Goal: Navigation & Orientation: Find specific page/section

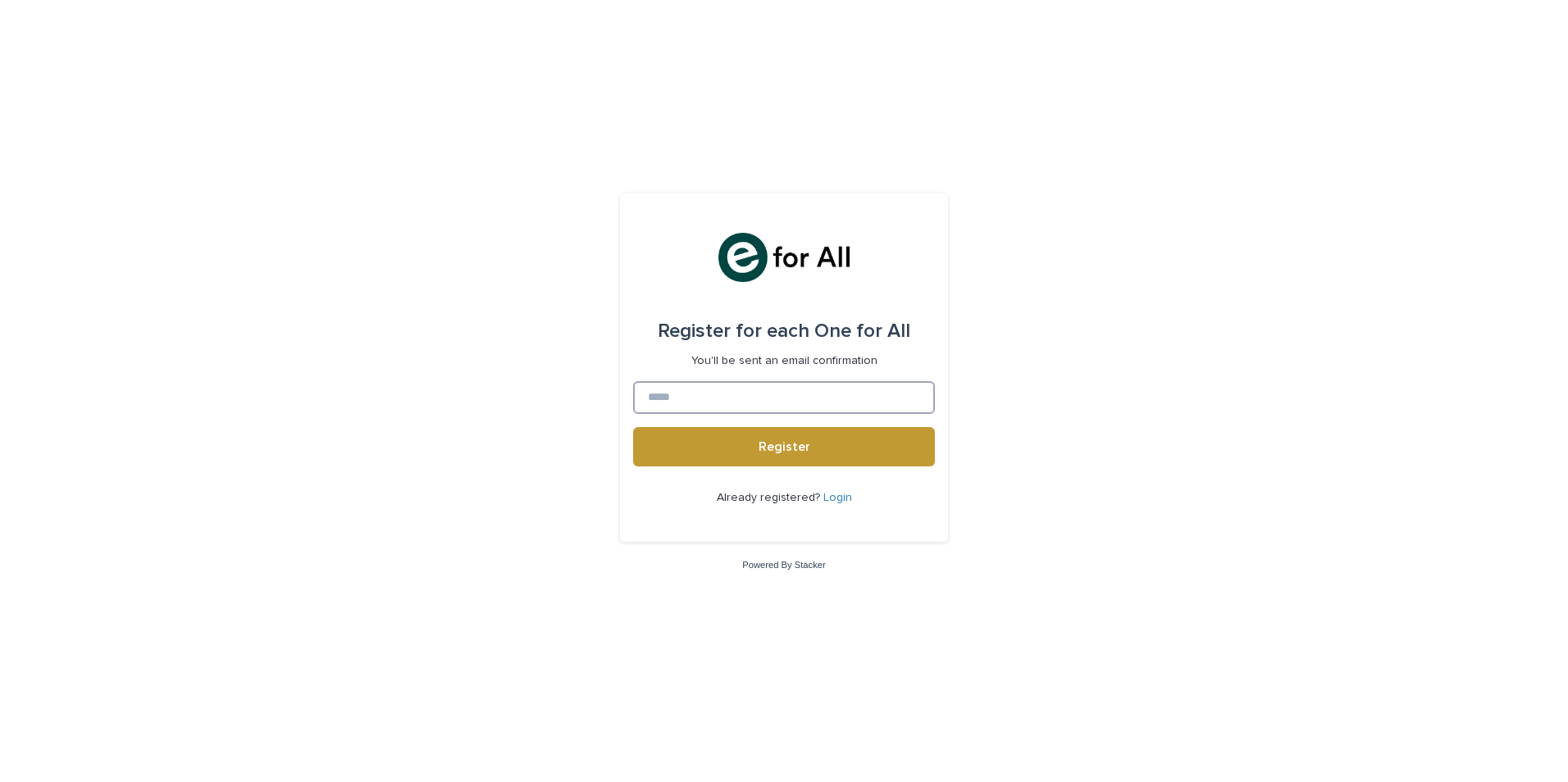
click at [745, 390] on input at bounding box center [784, 398] width 302 height 33
type input "**********"
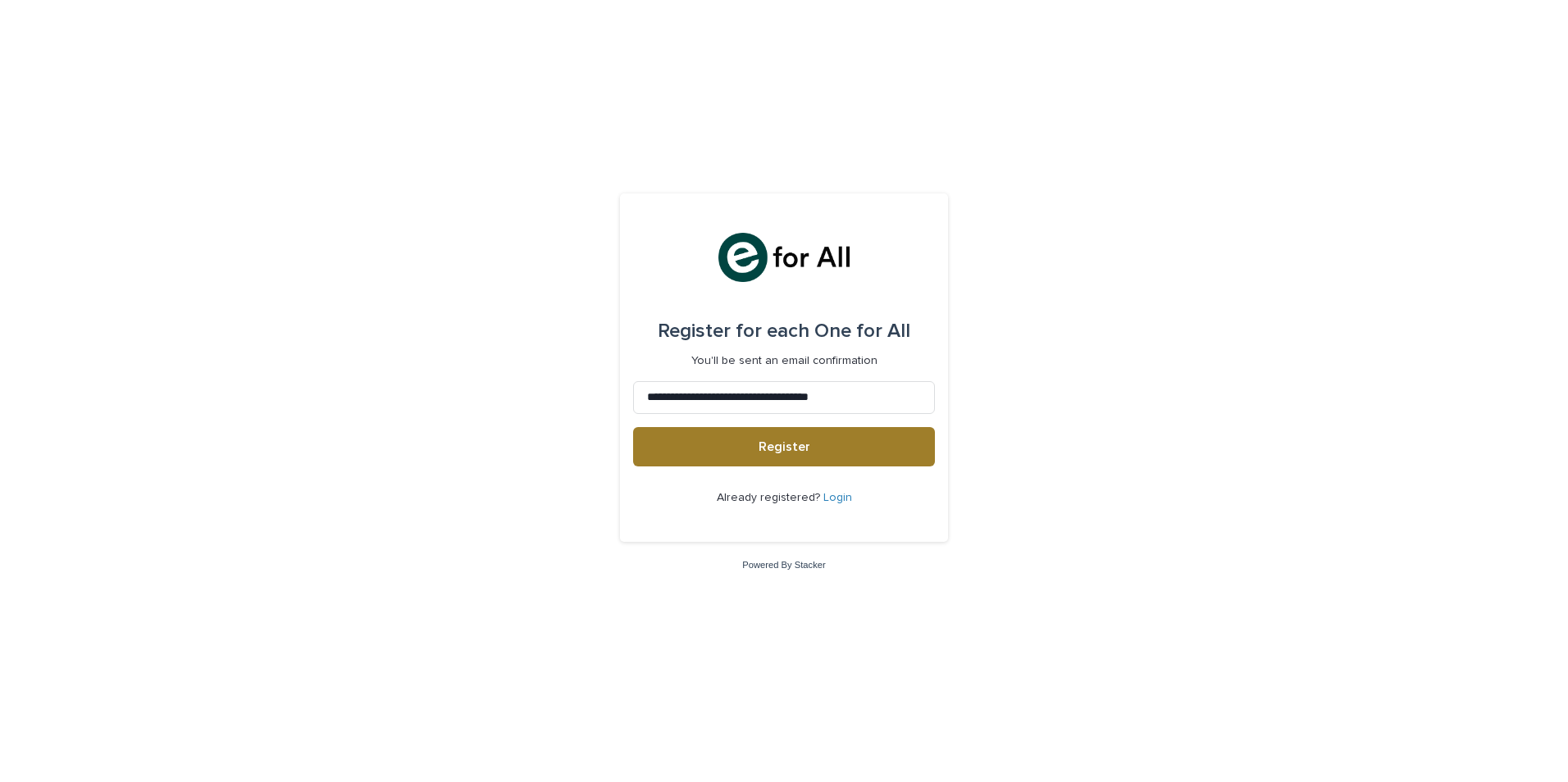
click at [779, 442] on span "Register" at bounding box center [784, 447] width 52 height 14
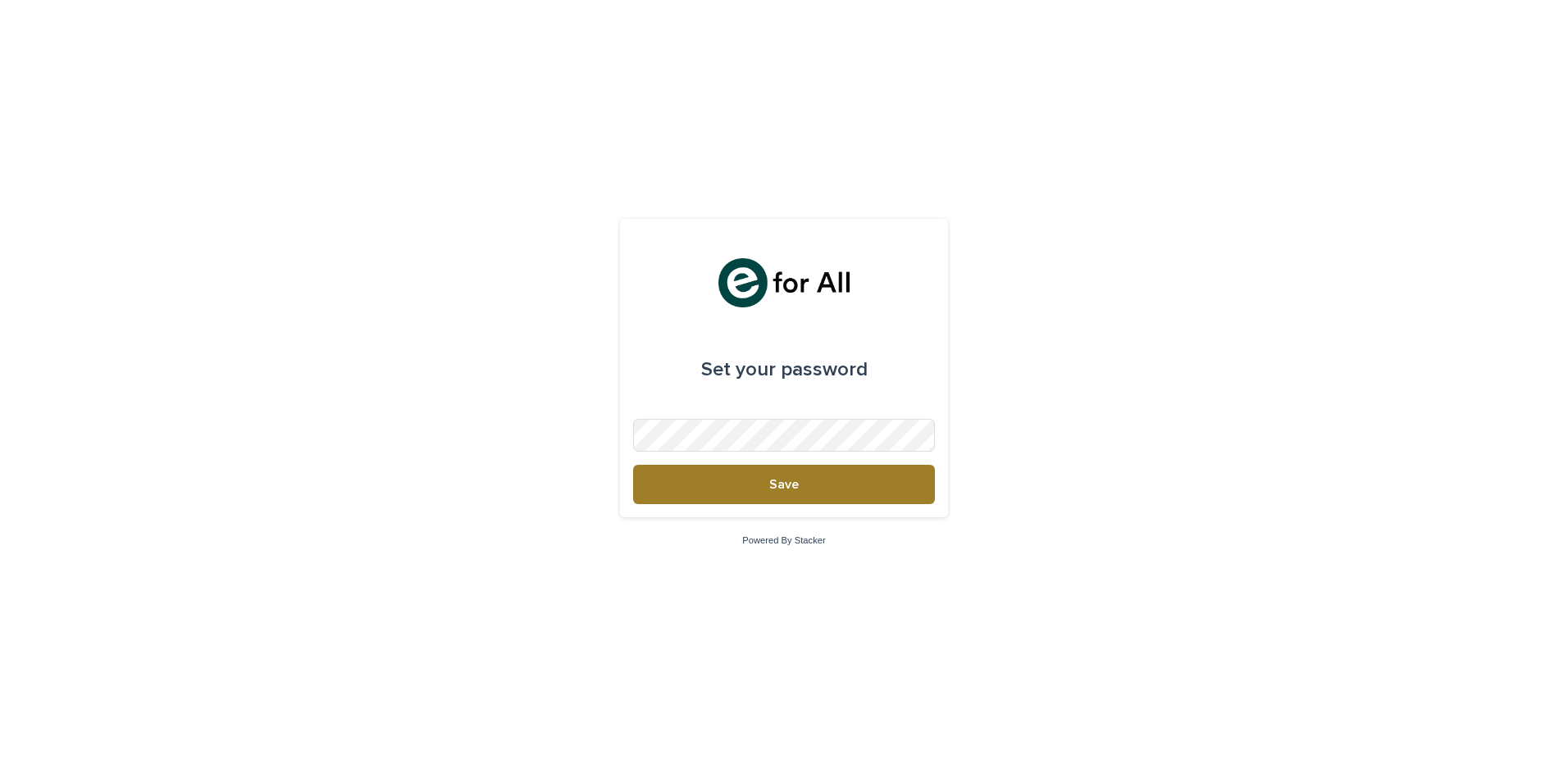
click at [784, 484] on span "Save" at bounding box center [784, 485] width 30 height 14
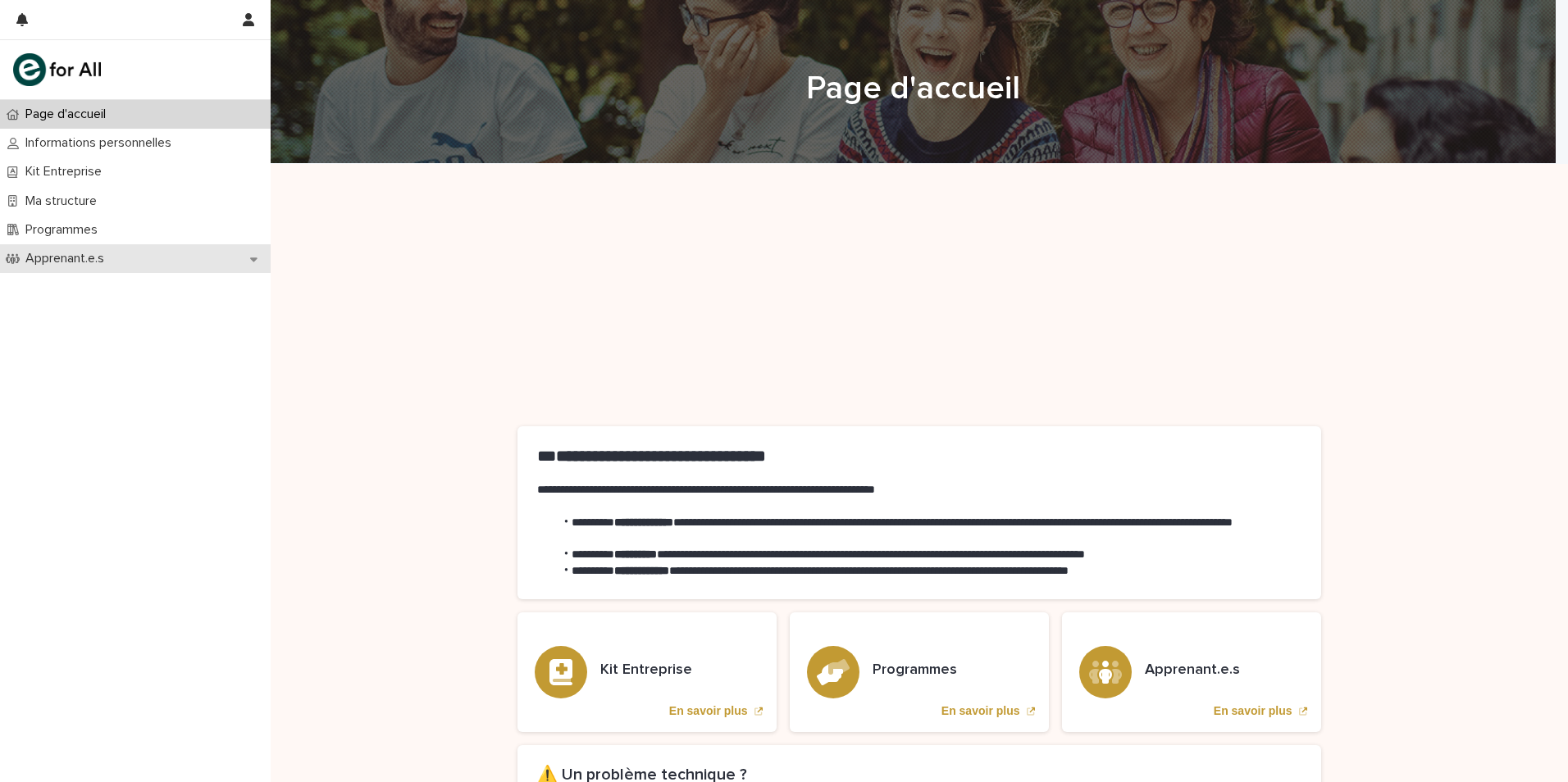
click at [69, 256] on p "Apprenant.e.s" at bounding box center [68, 259] width 99 height 15
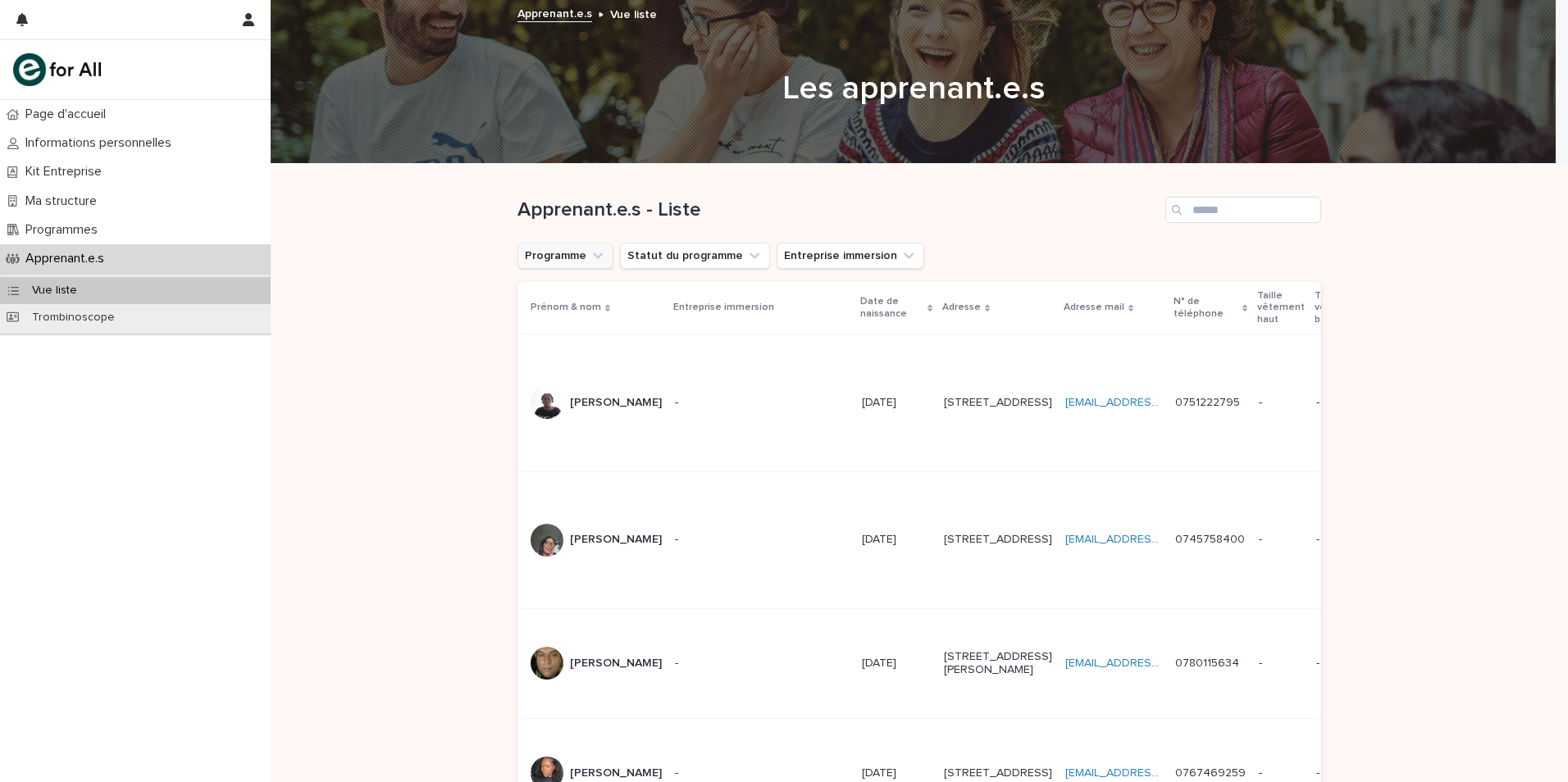
click at [599, 257] on button "Programme" at bounding box center [565, 255] width 96 height 26
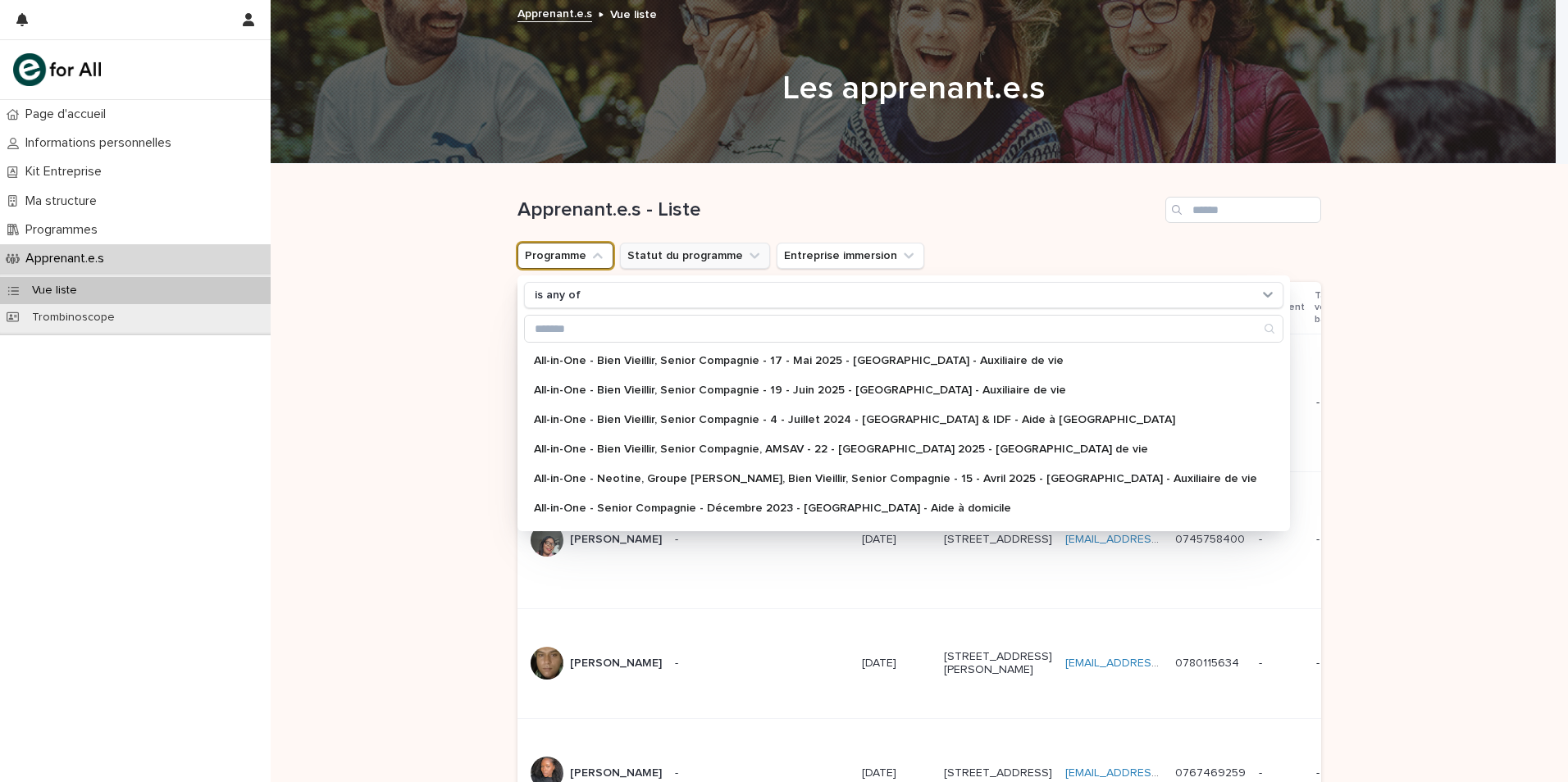
click at [688, 253] on button "Statut du programme" at bounding box center [695, 255] width 150 height 26
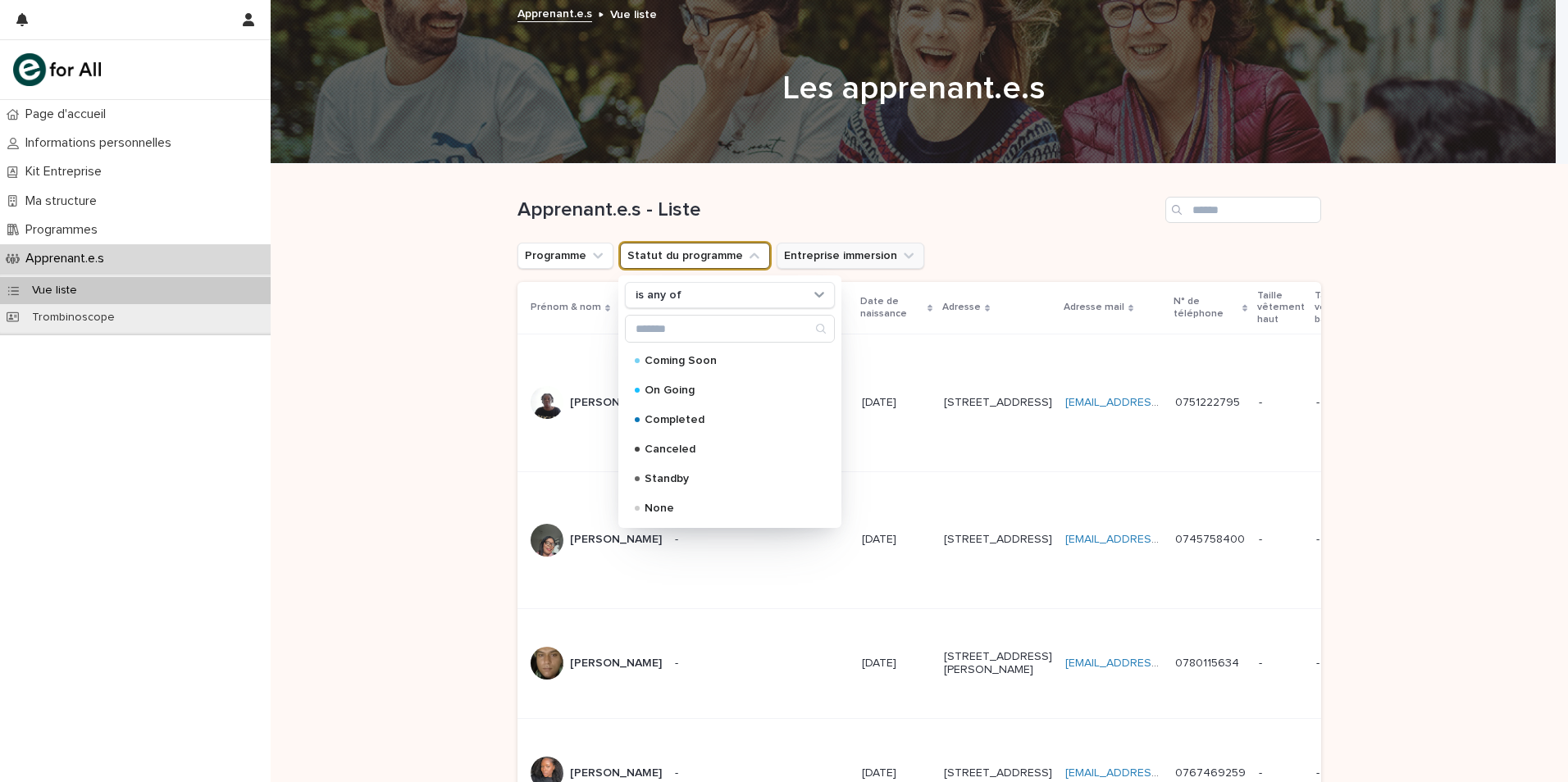
click at [817, 254] on button "Entreprise immersion" at bounding box center [850, 255] width 147 height 26
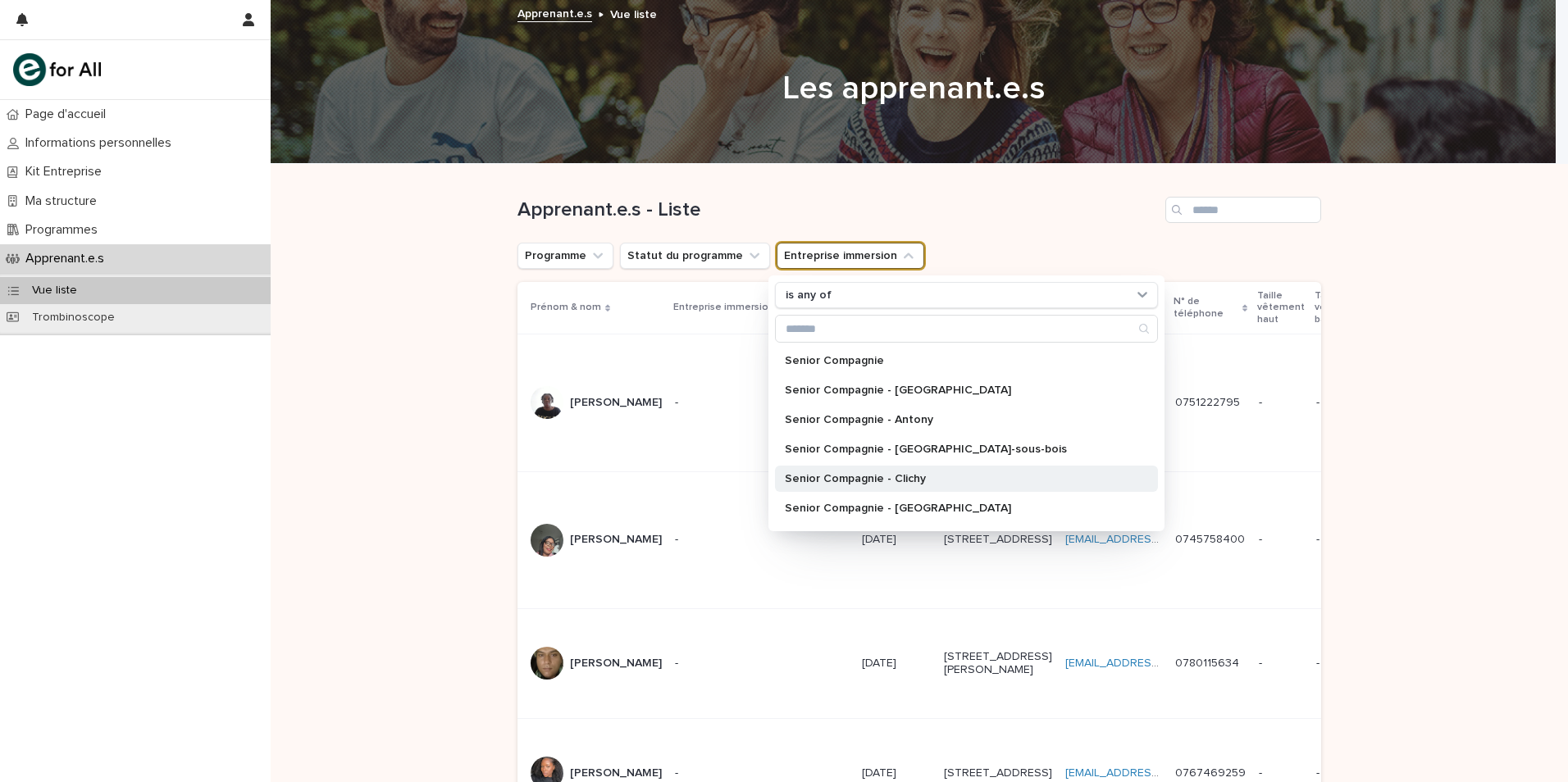
click at [864, 484] on p "Senior Compagnie - Clichy" at bounding box center [959, 478] width 347 height 12
click at [1099, 245] on div "Programme Statut du programme Entreprise immersion is any of Senior Compagnie -…" at bounding box center [919, 255] width 804 height 26
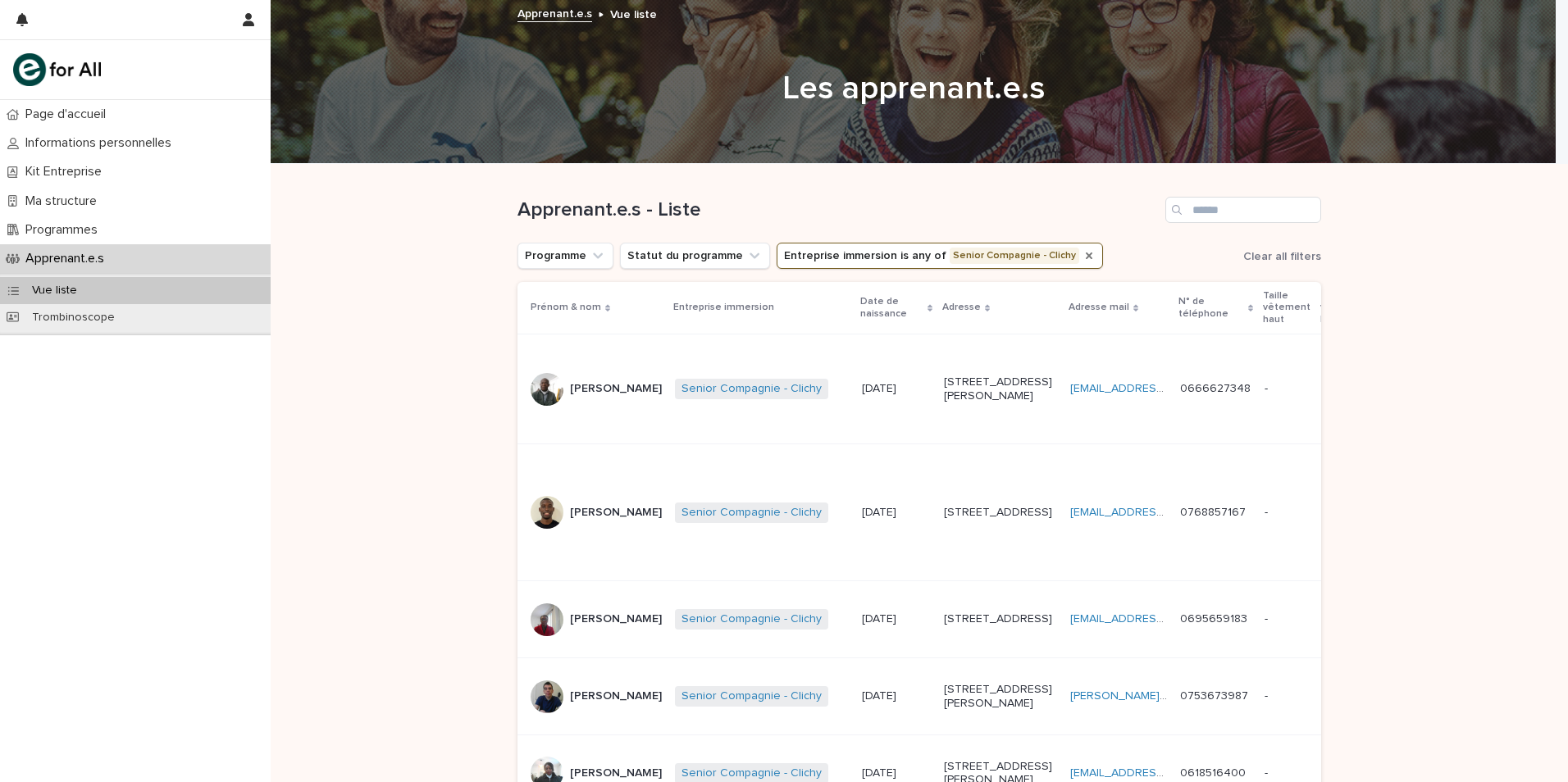
click at [1082, 255] on icon "Entreprise immersion" at bounding box center [1089, 256] width 14 height 14
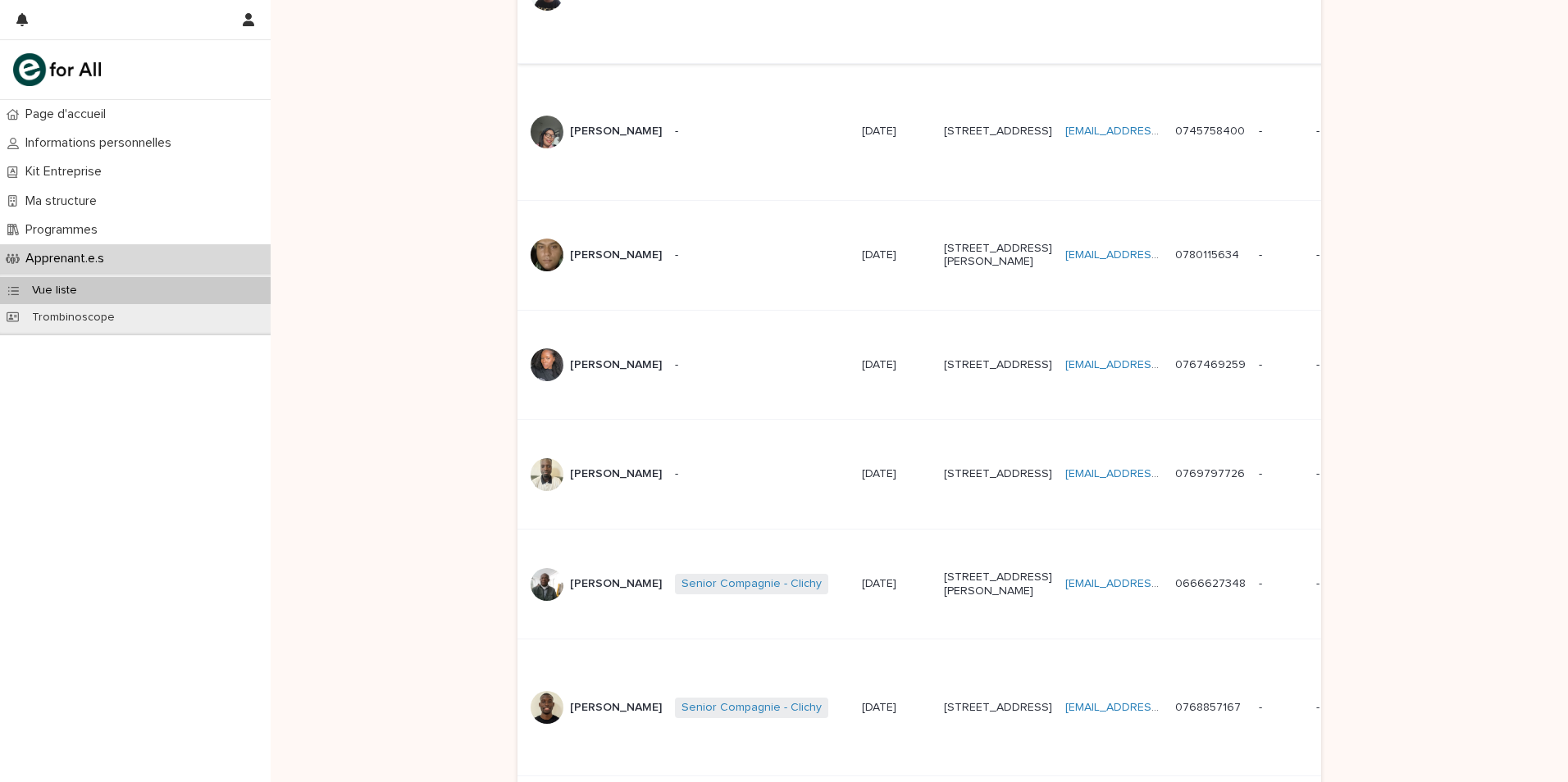
scroll to position [410, 0]
click at [694, 260] on p "-" at bounding box center [762, 253] width 174 height 14
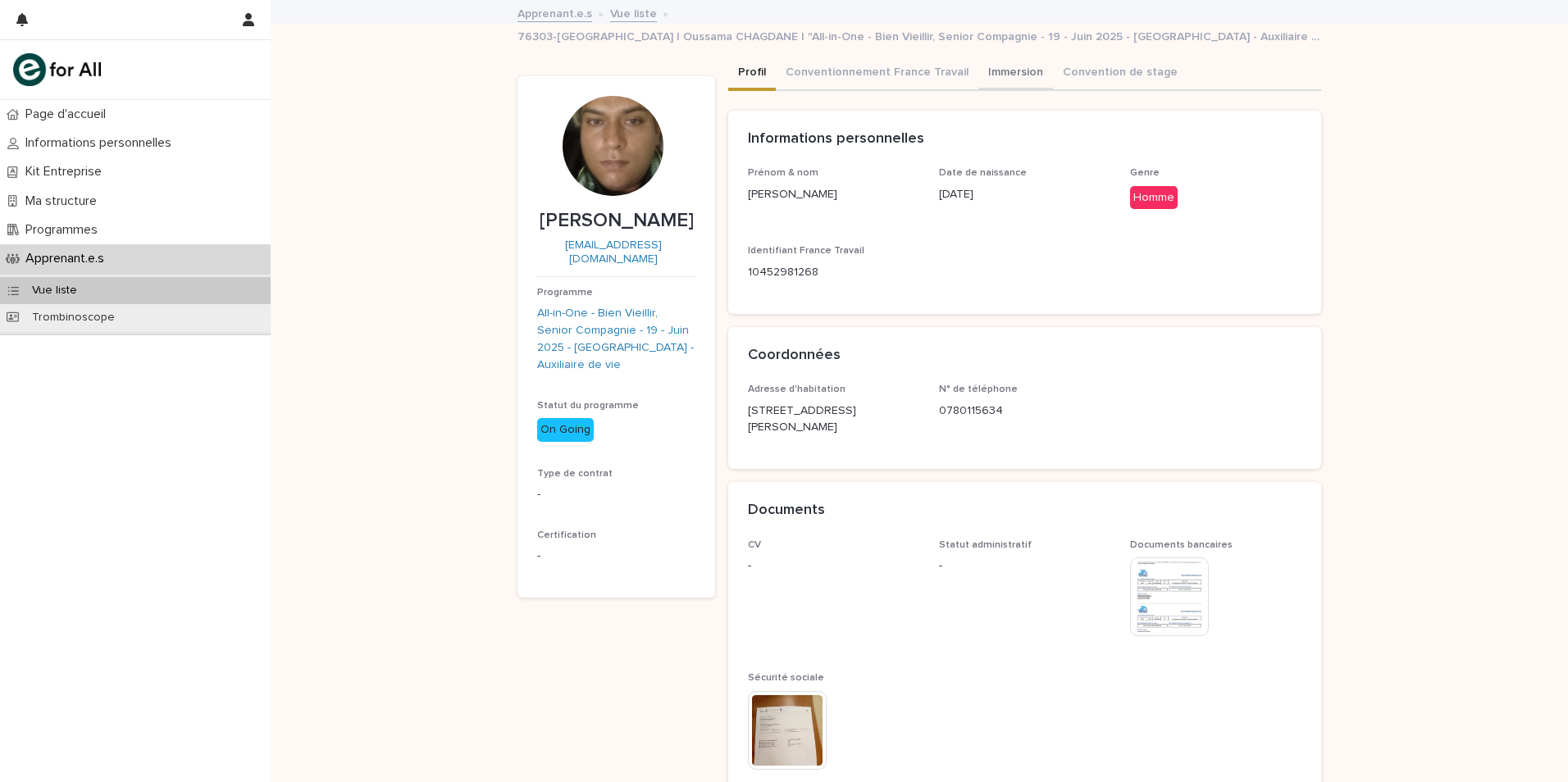
click at [990, 62] on button "Immersion" at bounding box center [1015, 74] width 75 height 34
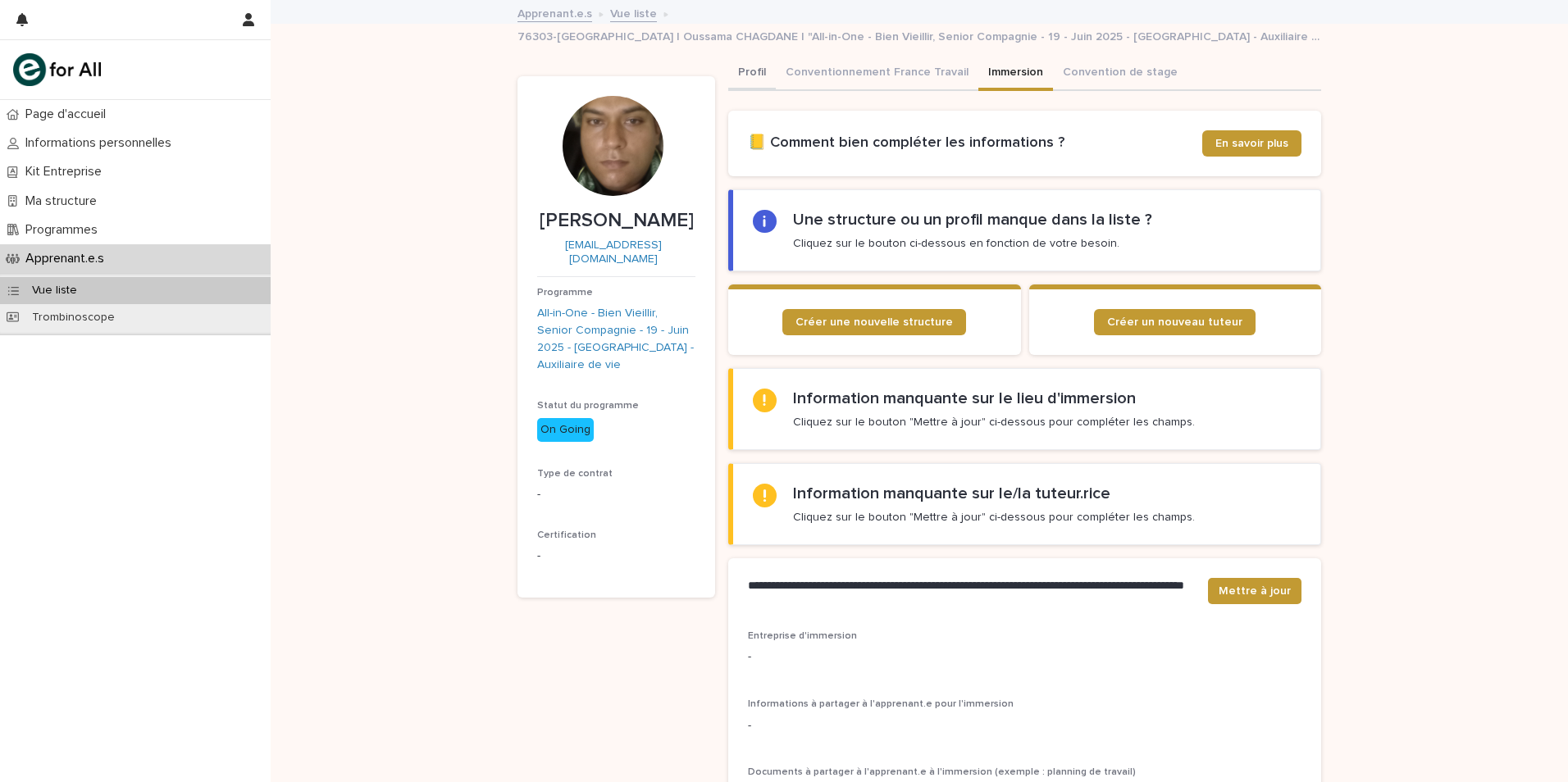
click at [741, 79] on button "Profil" at bounding box center [751, 74] width 48 height 34
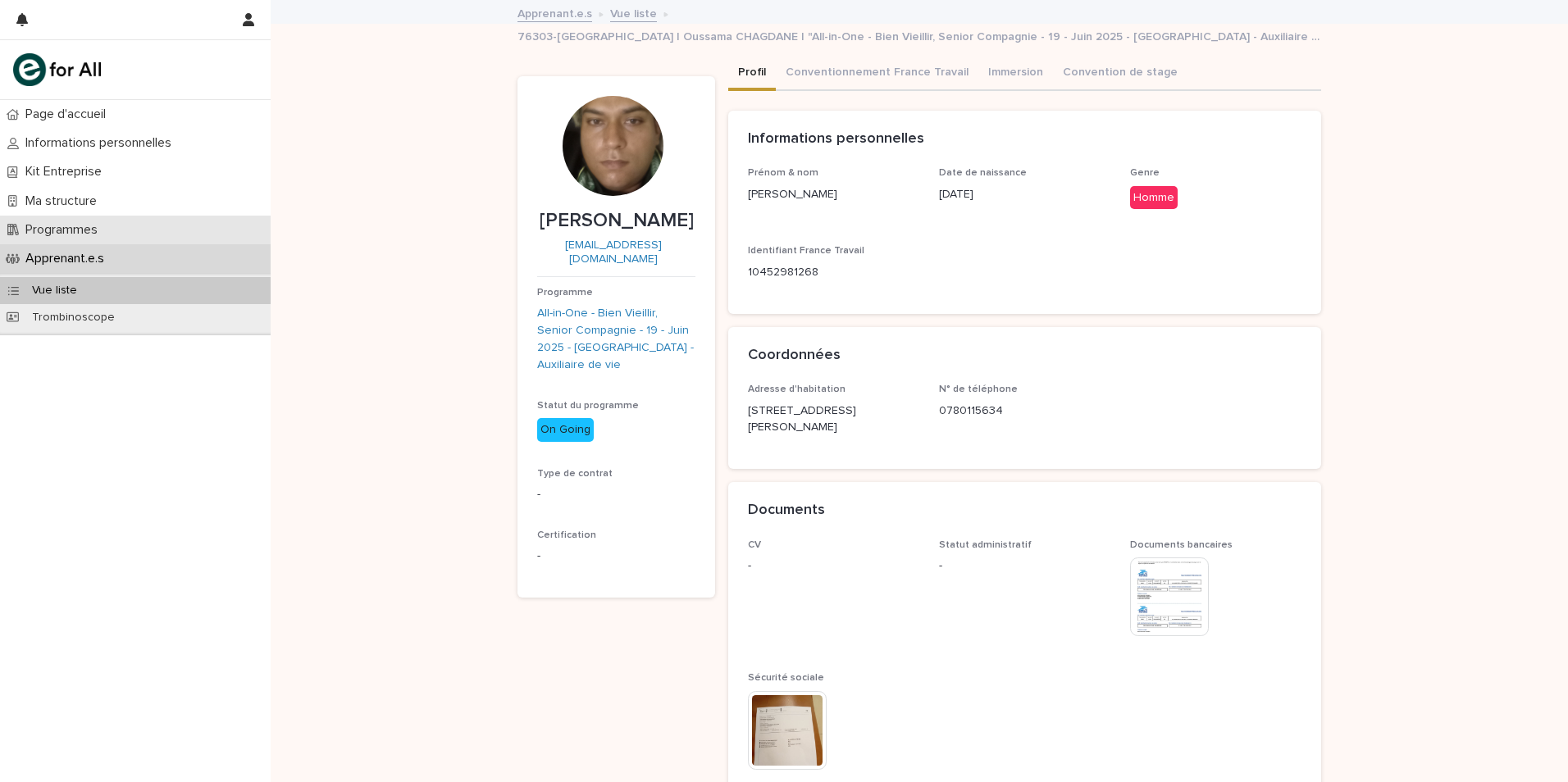
click at [84, 234] on p "Programmes" at bounding box center [65, 230] width 92 height 15
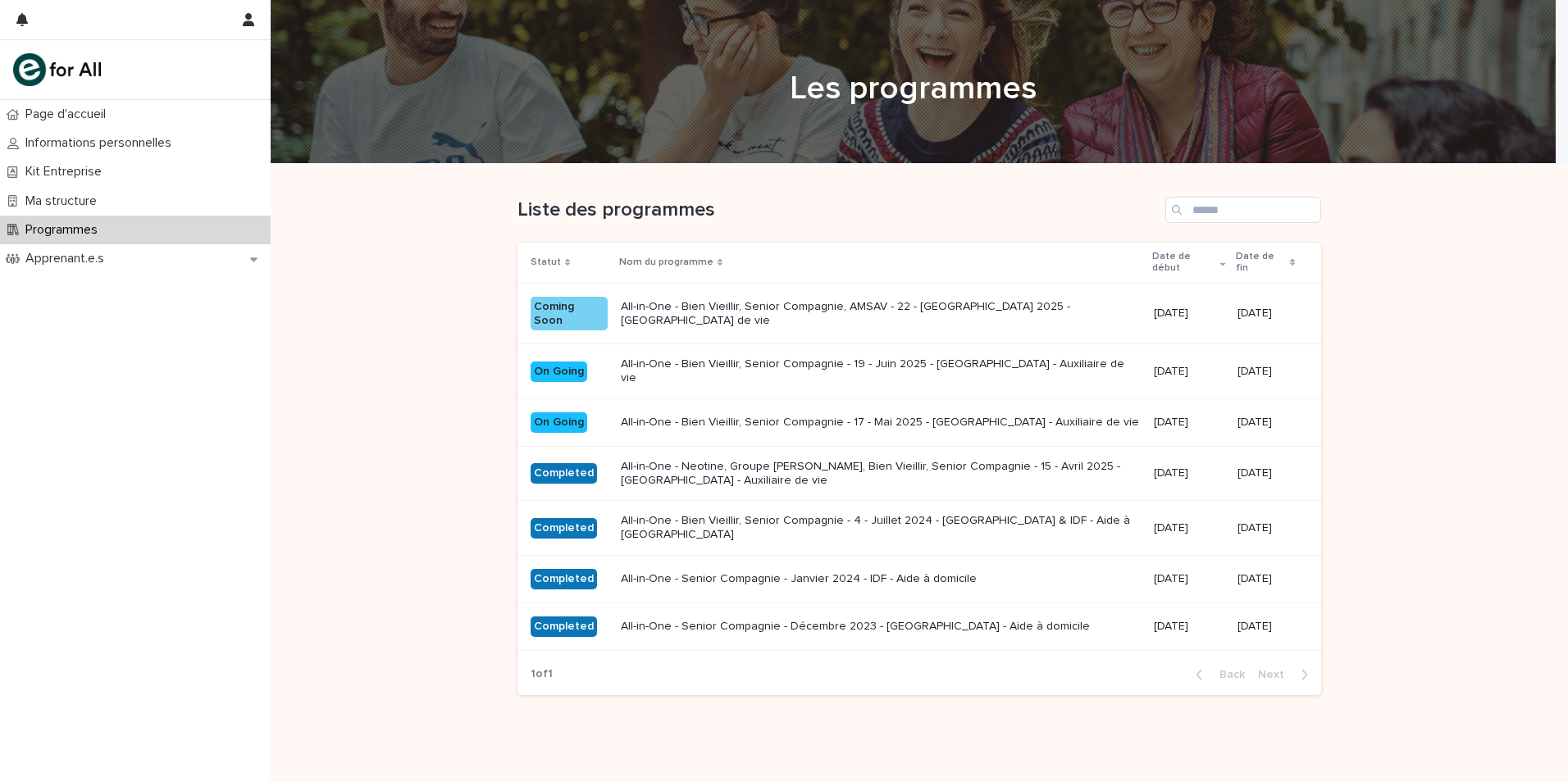
click at [710, 412] on div "All-in-One - Bien Vieillir, Senior Compagnie - 17 - Mai 2025 - Île-de-France - …" at bounding box center [881, 420] width 520 height 17
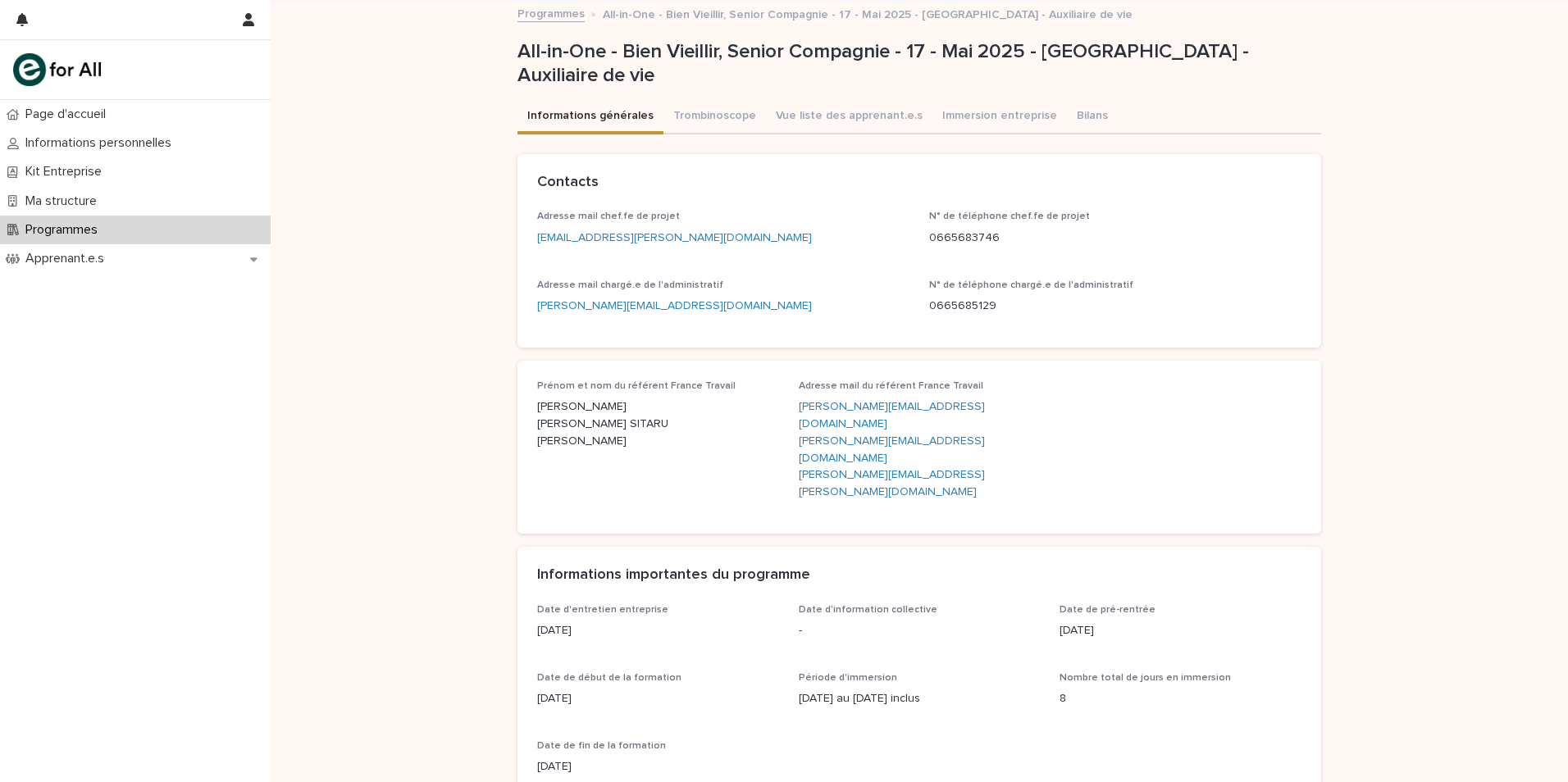
click at [109, 234] on p "Programmes" at bounding box center [65, 230] width 92 height 15
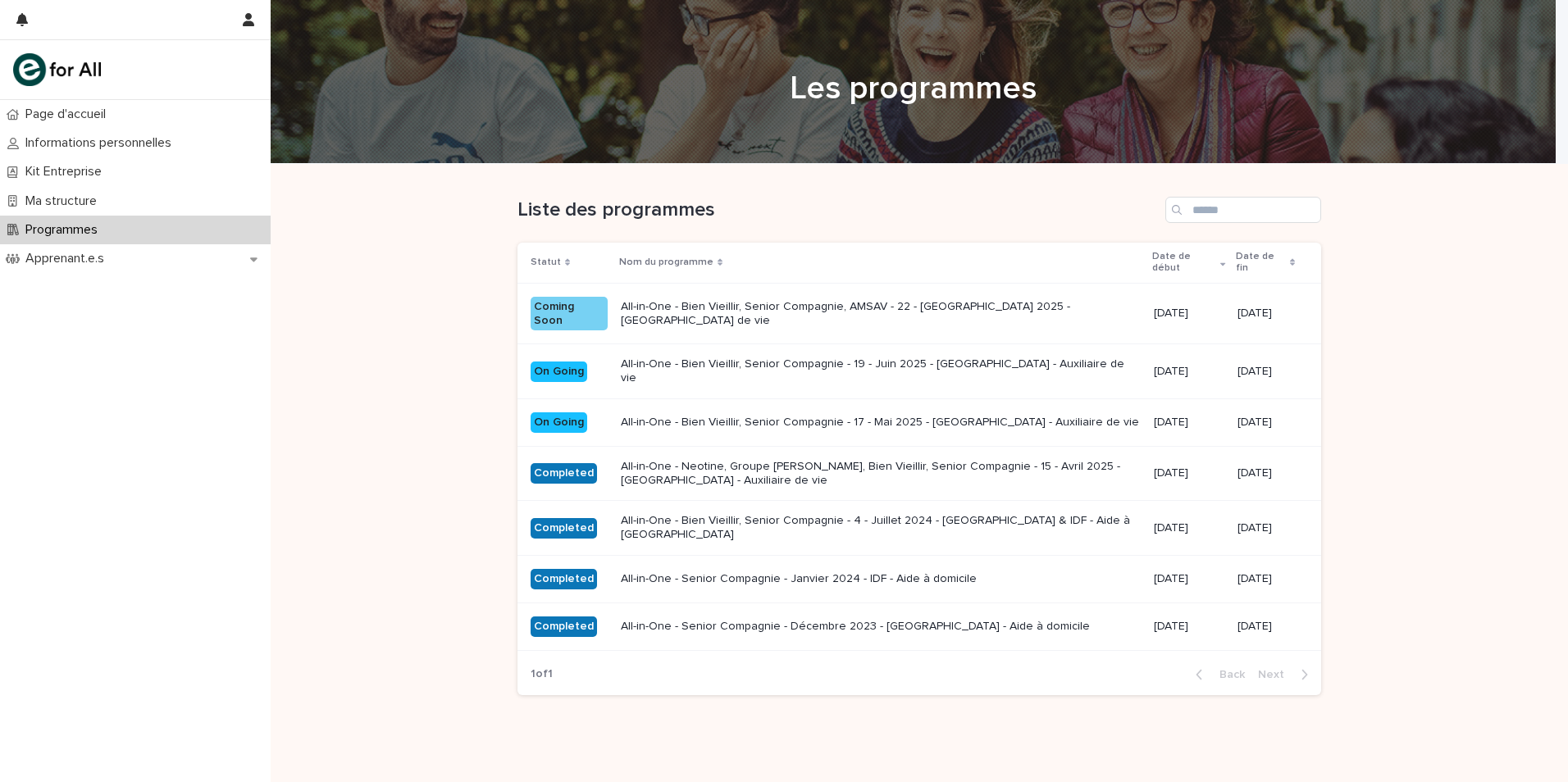
click at [652, 368] on p "All-in-One - Bien Vieillir, Senior Compagnie - 19 - Juin 2025 - Île-de-France -…" at bounding box center [881, 371] width 520 height 28
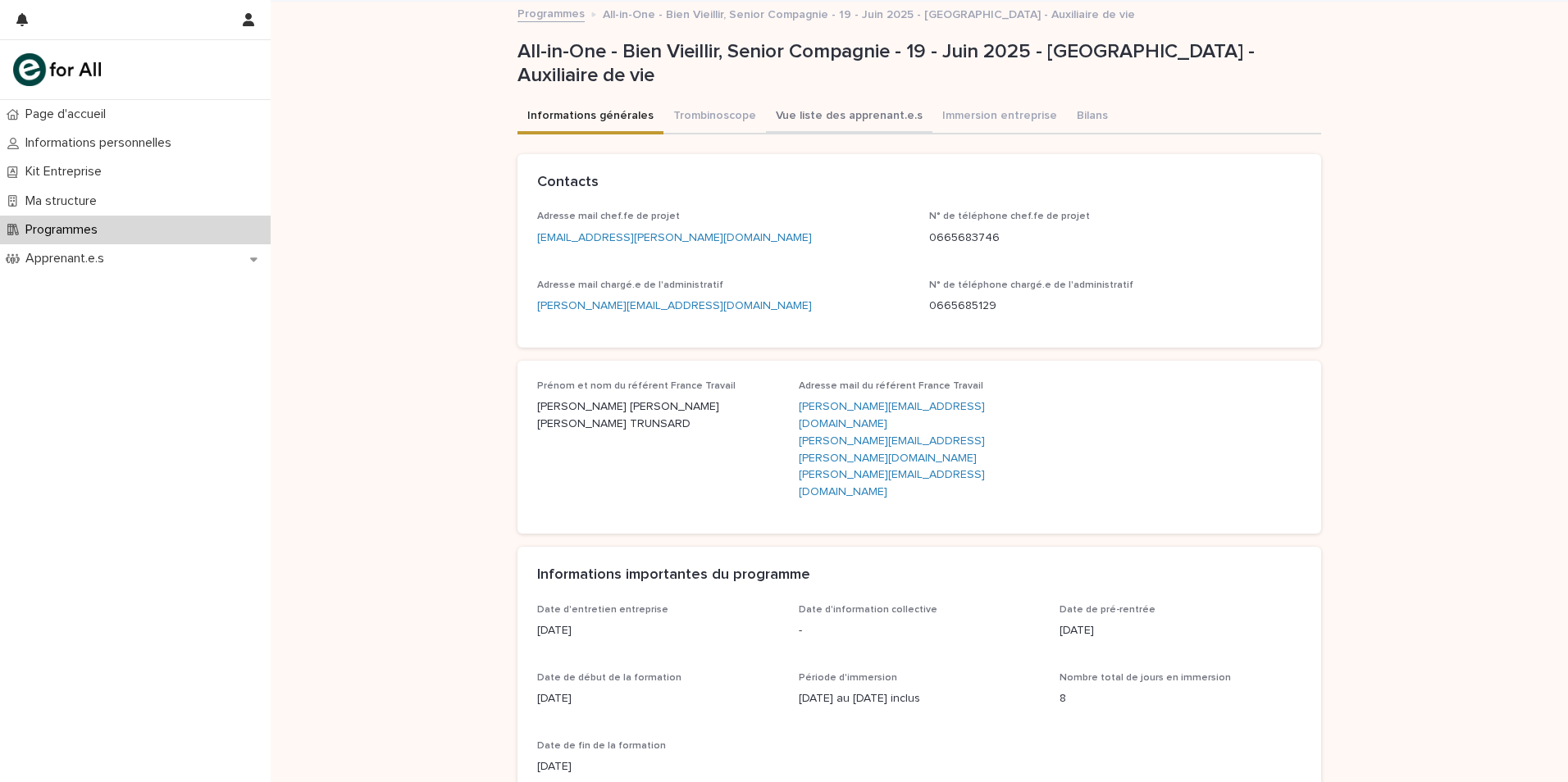
click at [811, 116] on button "Vue liste des apprenant.e.s" at bounding box center [849, 118] width 166 height 34
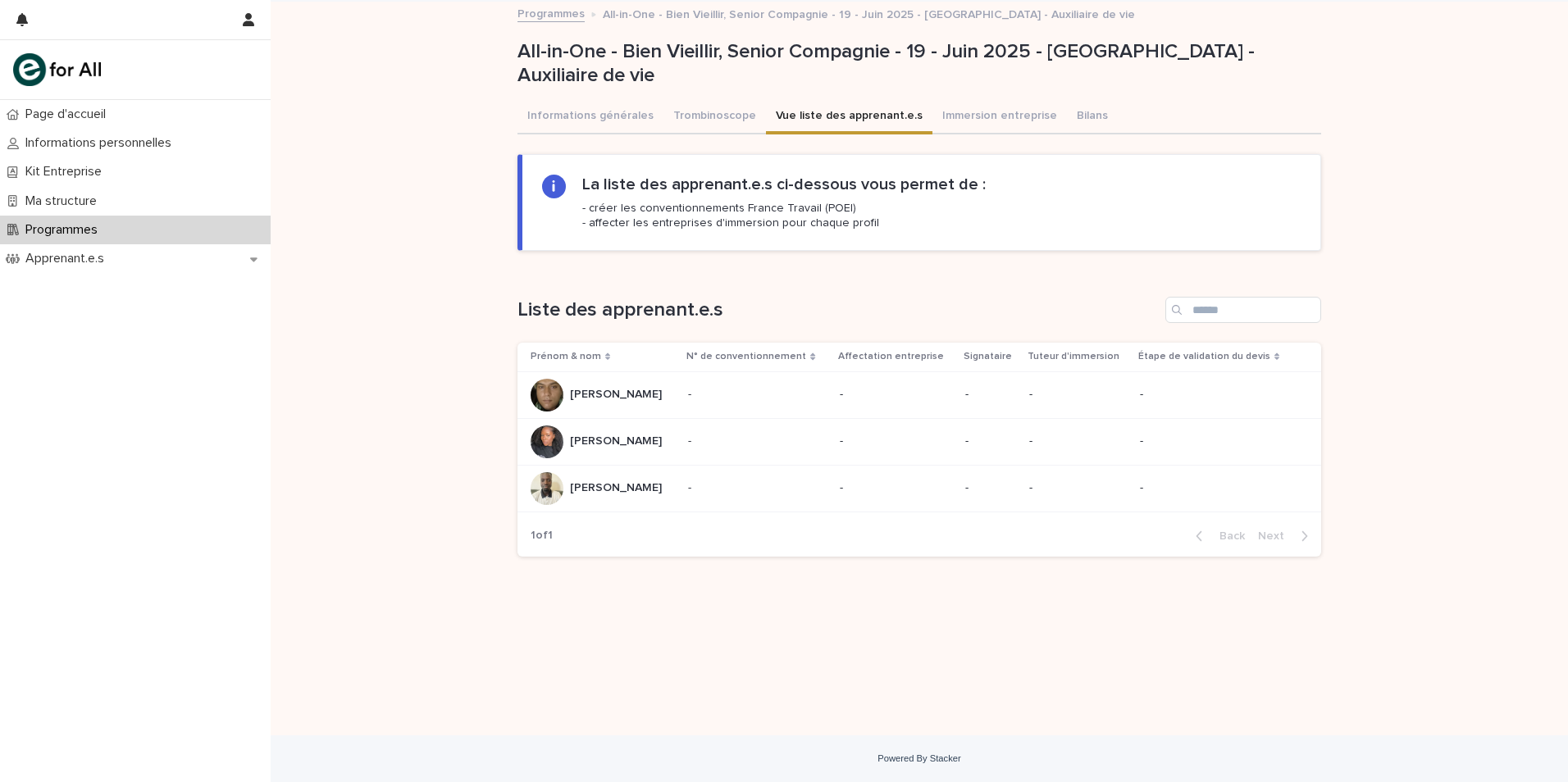
click at [101, 225] on p "Programmes" at bounding box center [65, 230] width 92 height 15
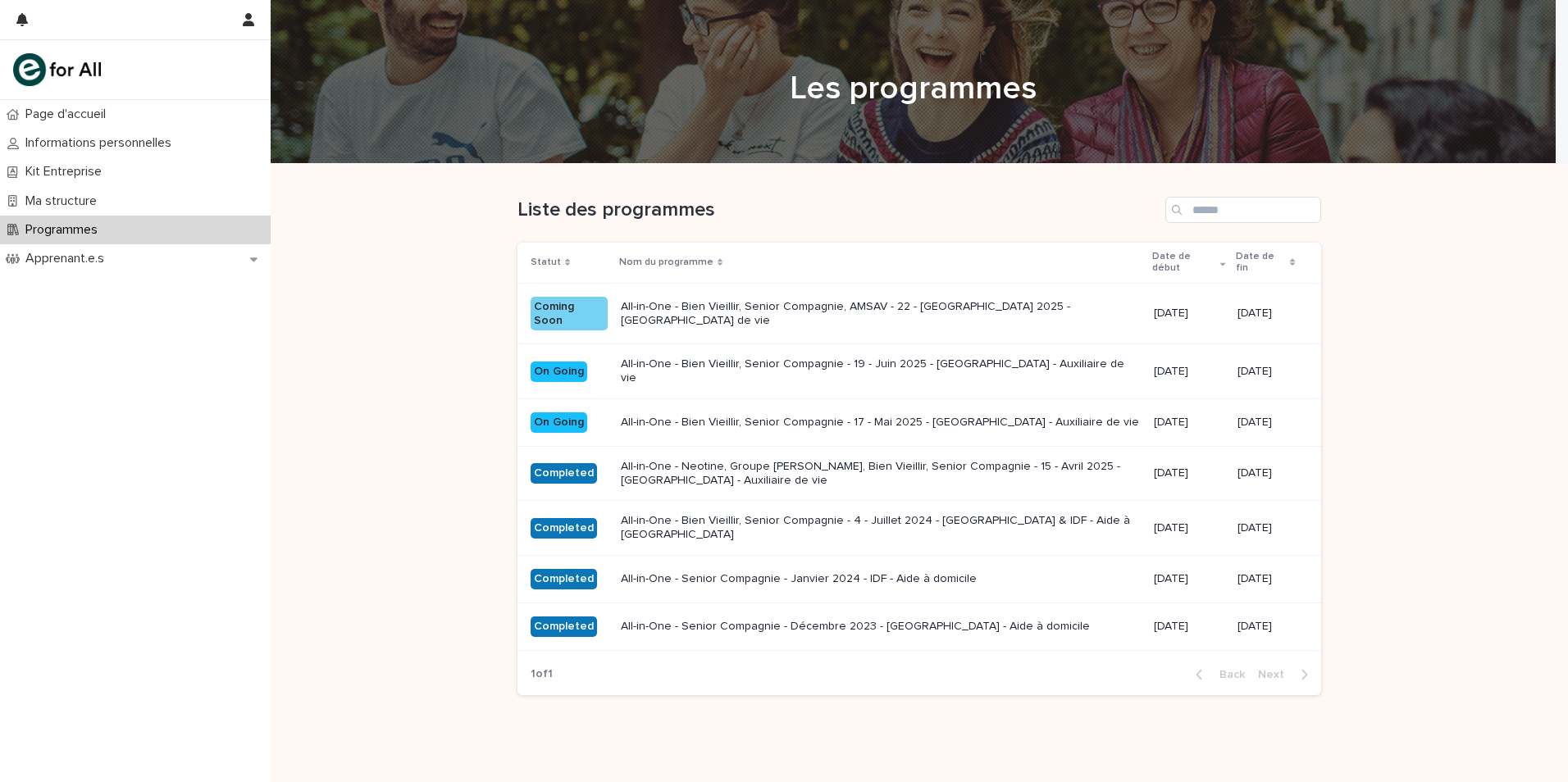
click at [782, 313] on p "All-in-One - Bien Vieillir, Senior Compagnie, AMSAV - 22 - Août 2025 - Île-de-F…" at bounding box center [881, 314] width 520 height 28
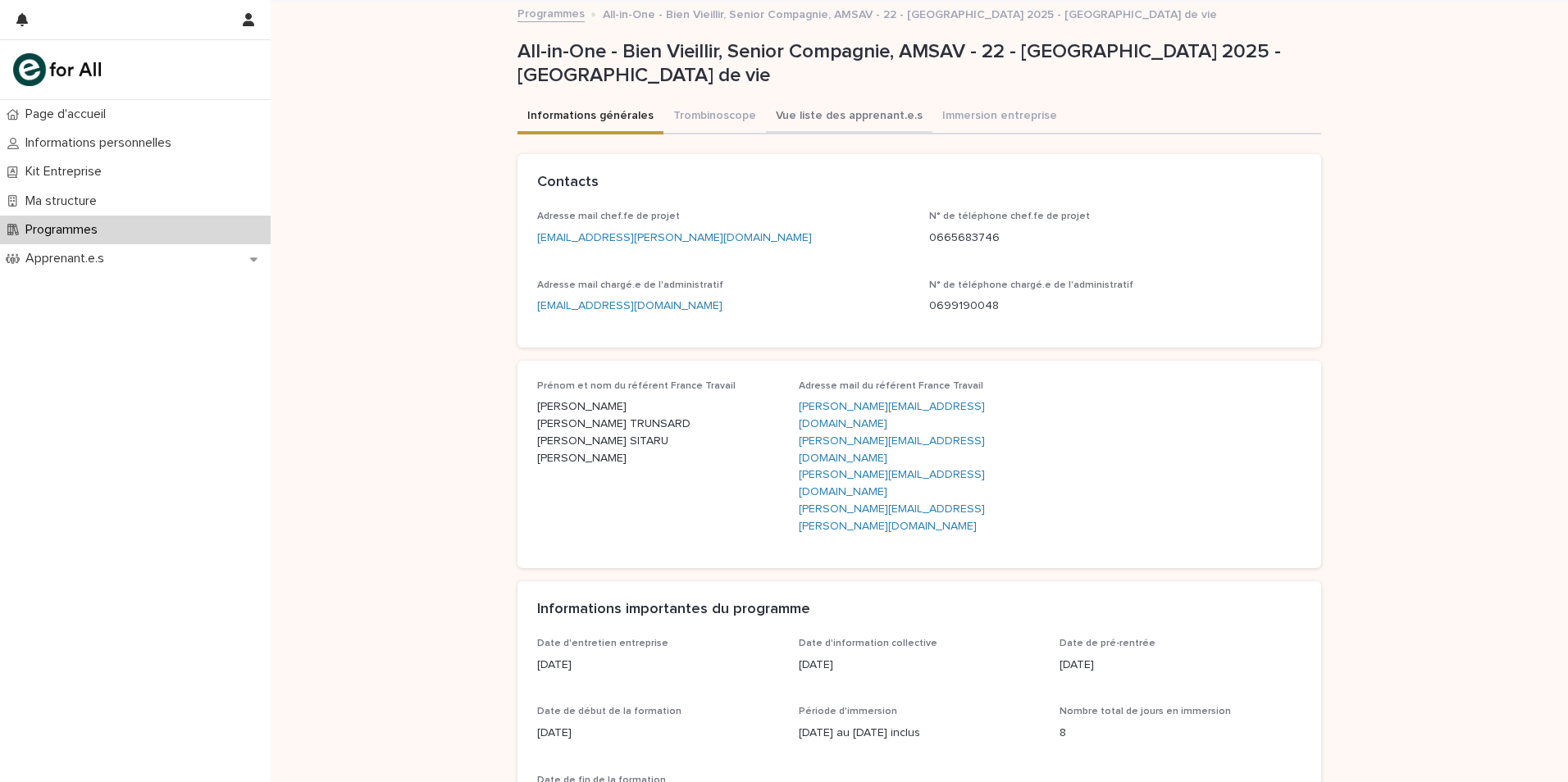
click at [815, 117] on button "Vue liste des apprenant.e.s" at bounding box center [849, 118] width 166 height 34
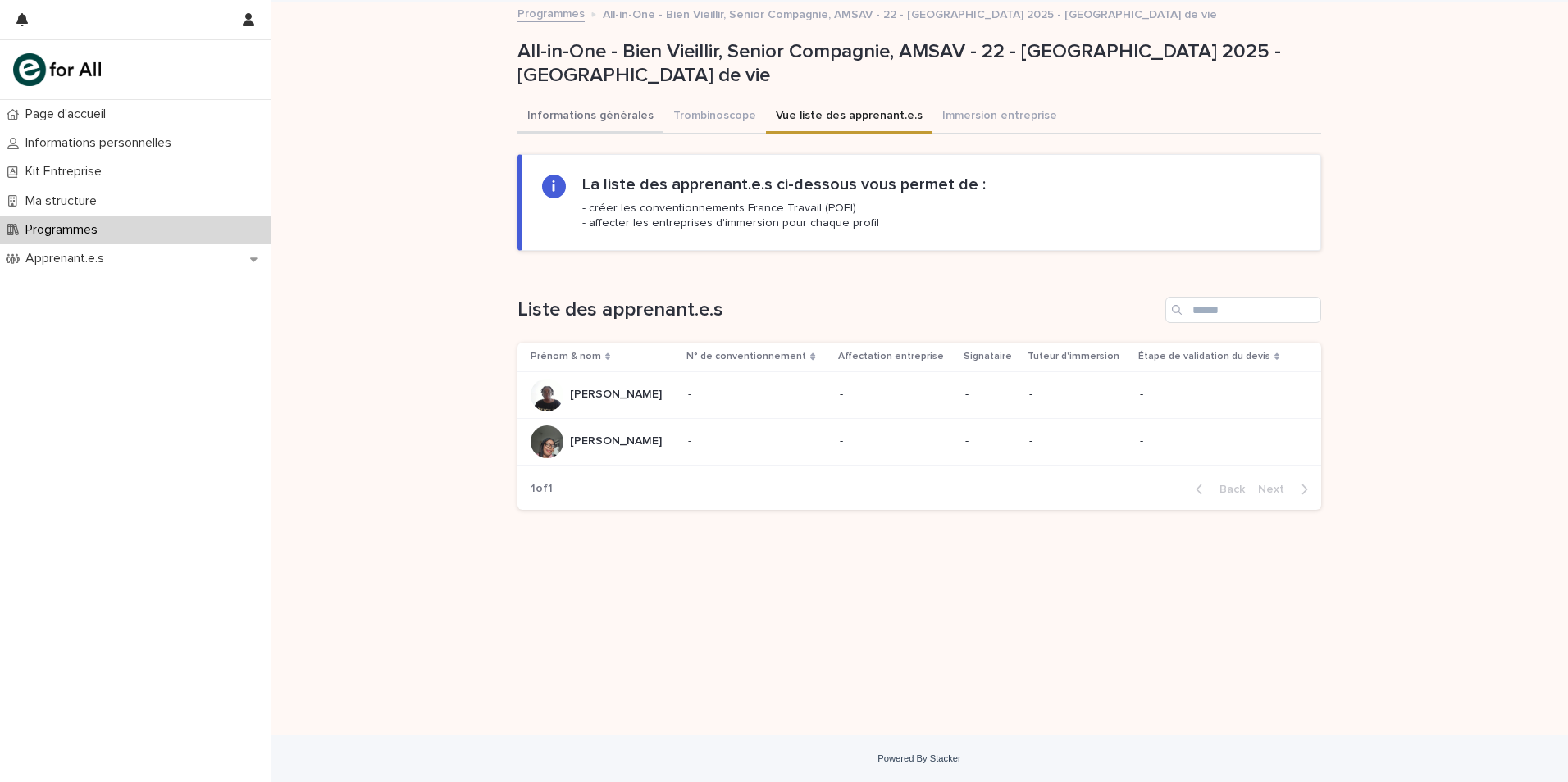
click at [596, 114] on button "Informations générales" at bounding box center [590, 118] width 146 height 34
